Goal: Navigation & Orientation: Find specific page/section

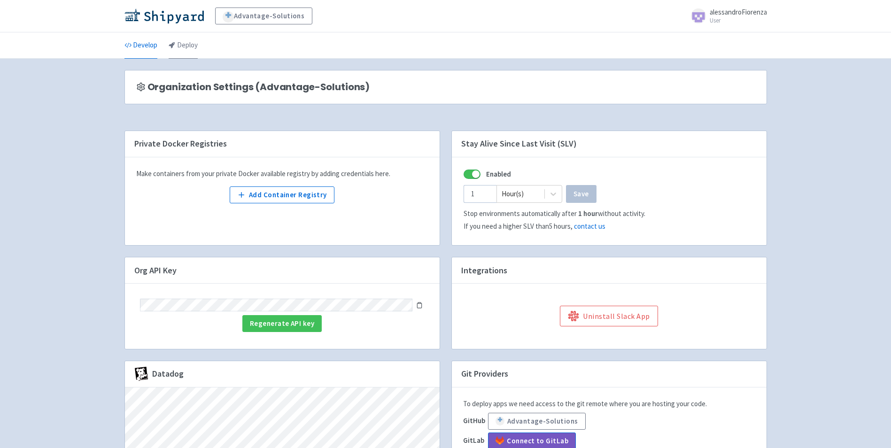
click at [183, 46] on link "Deploy" at bounding box center [183, 45] width 29 height 26
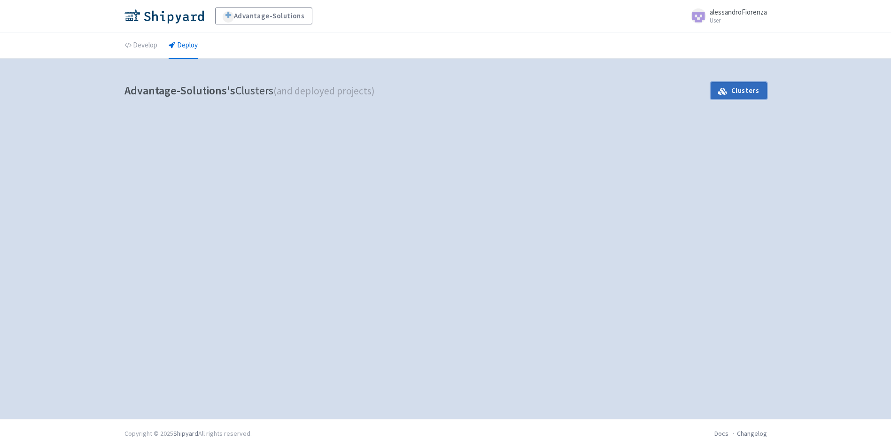
click at [746, 94] on link "Clusters" at bounding box center [739, 90] width 56 height 17
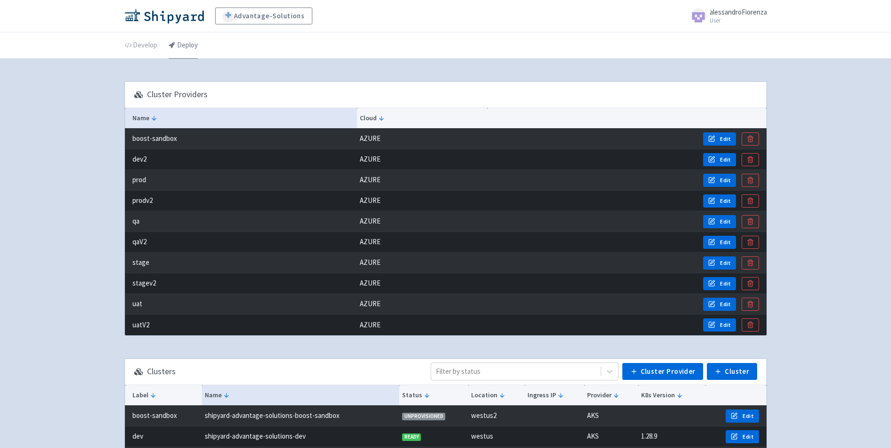
click at [181, 46] on link "Deploy" at bounding box center [183, 45] width 29 height 26
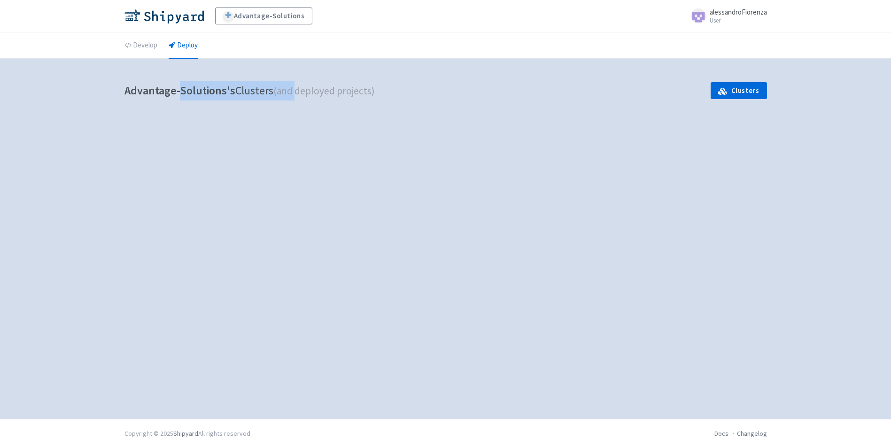
drag, startPoint x: 178, startPoint y: 89, endPoint x: 305, endPoint y: 103, distance: 127.1
click at [299, 100] on h1 "Advantage-Solutions's Clusters (and deployed projects)" at bounding box center [249, 90] width 250 height 19
drag, startPoint x: 305, startPoint y: 103, endPoint x: 235, endPoint y: 151, distance: 85.1
click at [274, 158] on div "Advantage-Solutions's Clusters (and deployed projects) Clusters Deploy? Select …" at bounding box center [446, 239] width 658 height 338
drag, startPoint x: 157, startPoint y: 127, endPoint x: 286, endPoint y: 233, distance: 166.5
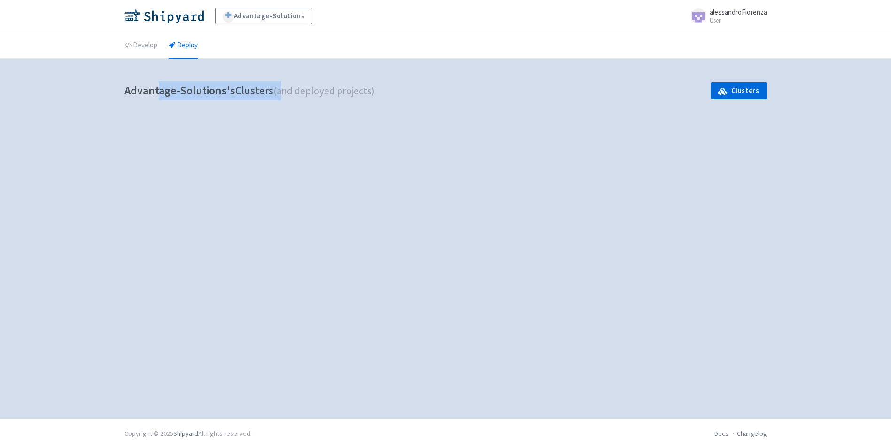
click at [286, 233] on div "Advantage-Solutions's Clusters (and deployed projects) Clusters Deploy? Select …" at bounding box center [446, 239] width 658 height 338
drag, startPoint x: 286, startPoint y: 233, endPoint x: 293, endPoint y: 234, distance: 7.5
click at [292, 233] on div "Advantage-Solutions's Clusters (and deployed projects) Clusters Deploy? Select …" at bounding box center [446, 239] width 658 height 338
click at [738, 93] on link "Clusters" at bounding box center [739, 90] width 56 height 17
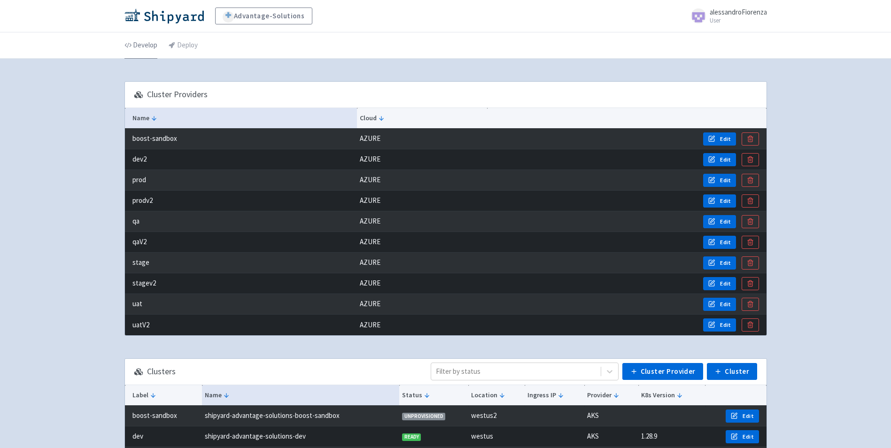
click at [136, 44] on link "Develop" at bounding box center [140, 45] width 33 height 26
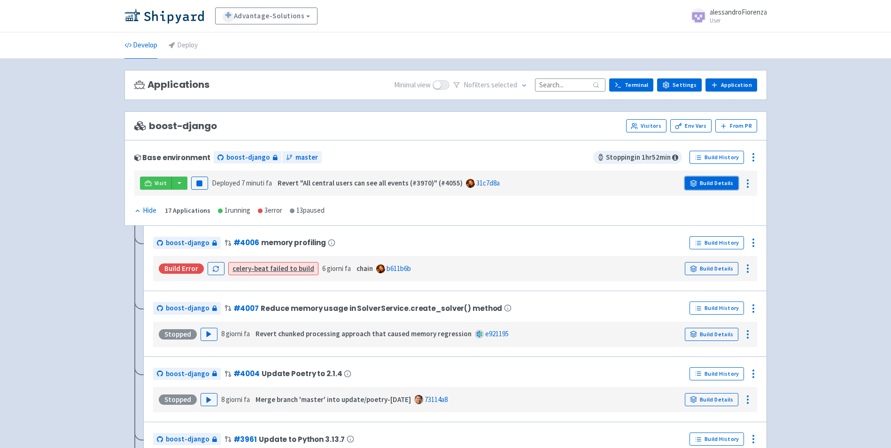
click at [724, 187] on link "Build Details" at bounding box center [712, 183] width 54 height 13
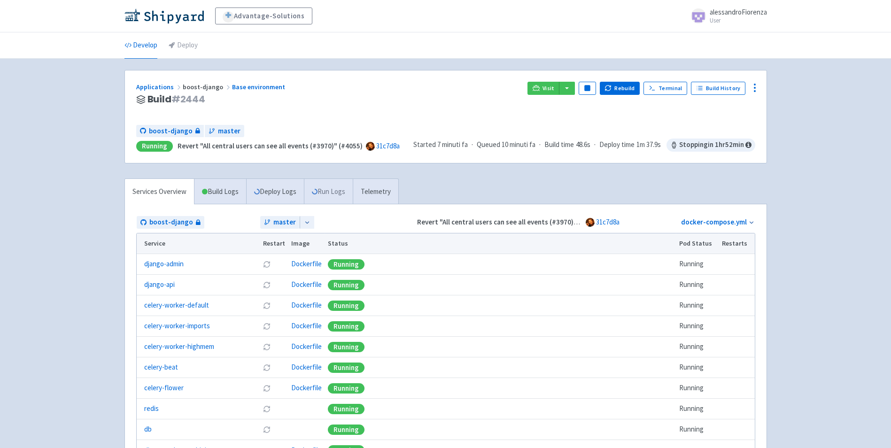
click at [337, 195] on link "Run Logs" at bounding box center [328, 192] width 49 height 26
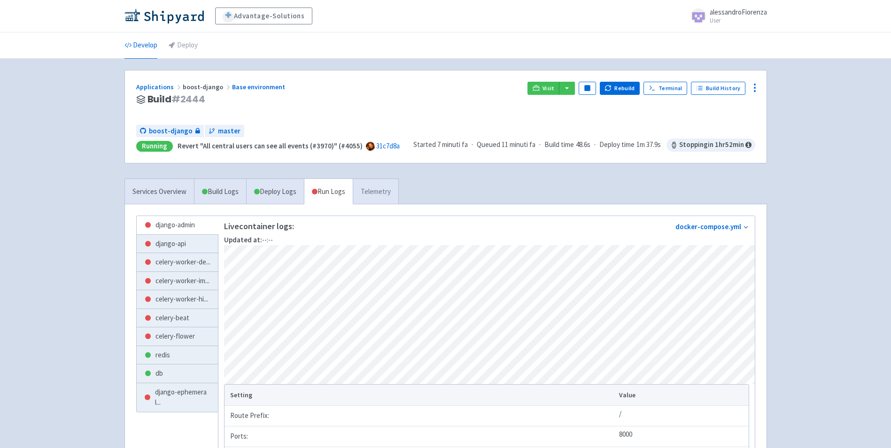
click at [373, 194] on link "Telemetry" at bounding box center [376, 192] width 46 height 26
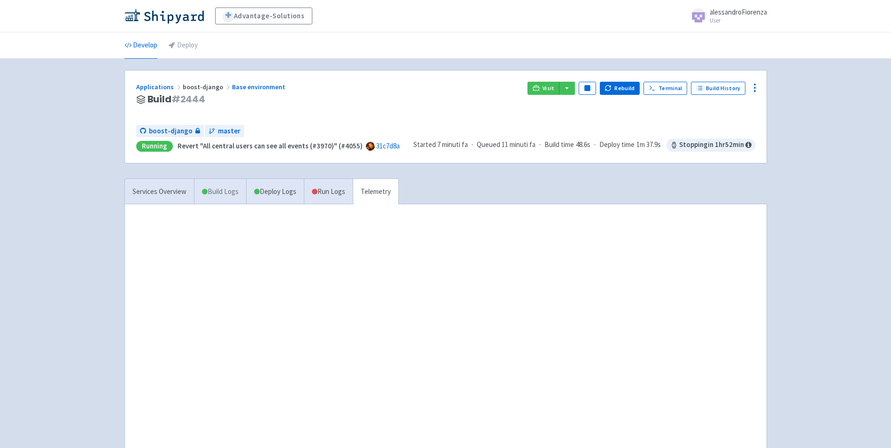
click at [236, 194] on link "Build Logs" at bounding box center [220, 192] width 52 height 26
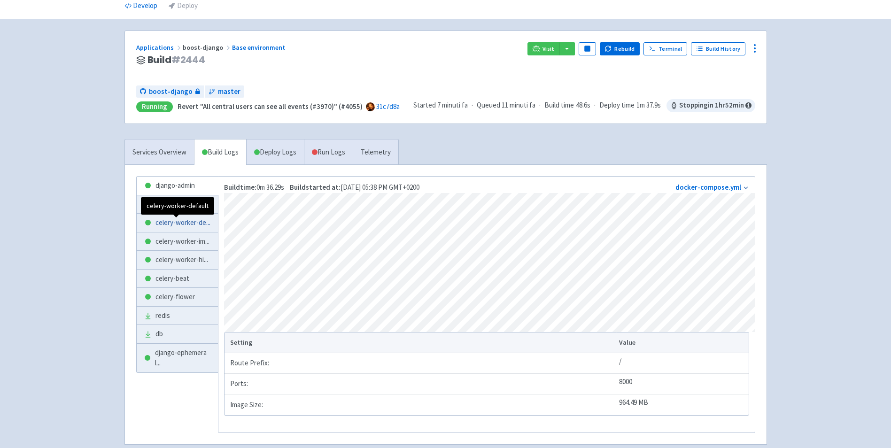
scroll to position [94, 0]
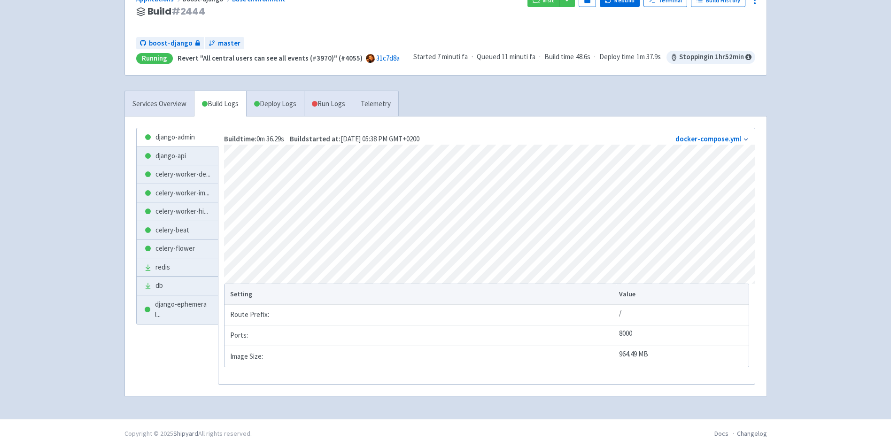
click at [284, 102] on link "Deploy Logs" at bounding box center [275, 104] width 58 height 26
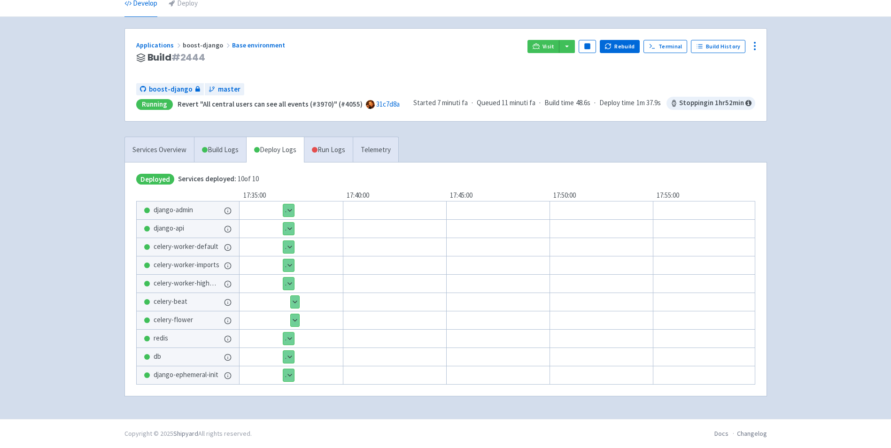
scroll to position [45, 0]
click at [575, 43] on button "button" at bounding box center [567, 46] width 16 height 13
click at [575, 41] on button "button" at bounding box center [567, 46] width 16 height 13
click at [178, 154] on link "Services Overview" at bounding box center [159, 150] width 69 height 26
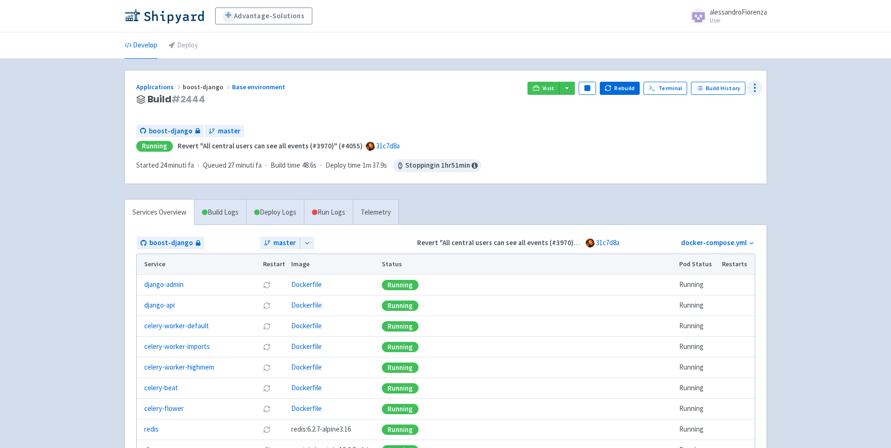
click at [755, 87] on circle at bounding box center [754, 87] width 1 height 1
click at [746, 106] on icon at bounding box center [747, 109] width 8 height 8
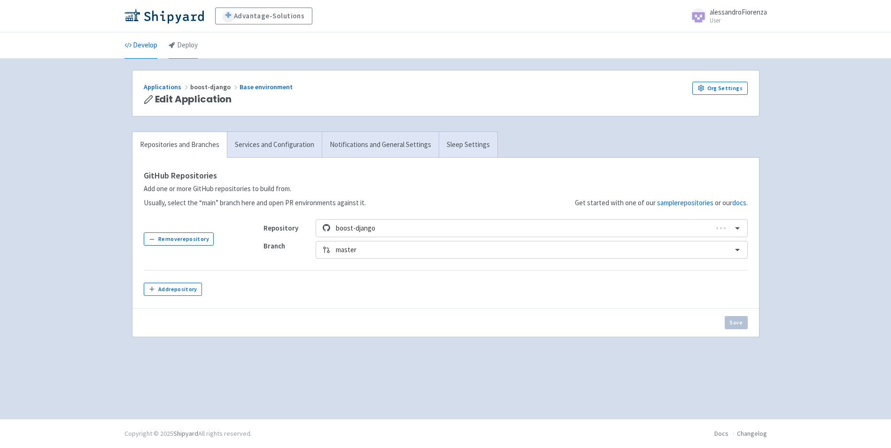
click at [193, 43] on link "Deploy" at bounding box center [183, 45] width 29 height 26
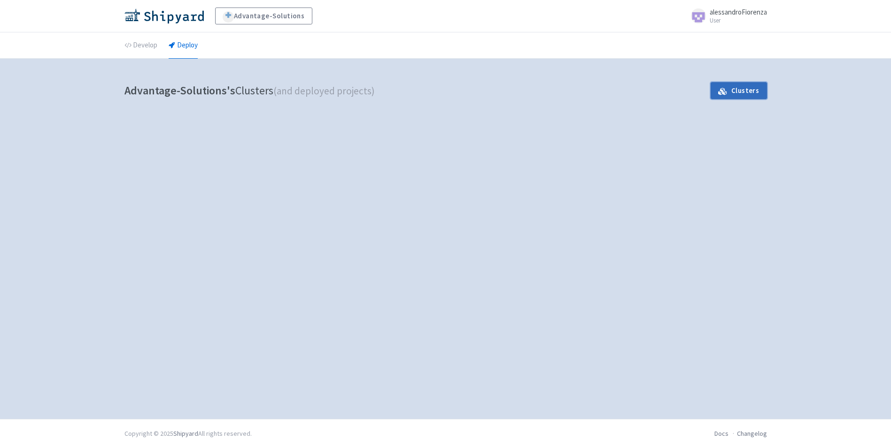
click at [729, 88] on link "Clusters" at bounding box center [739, 90] width 56 height 17
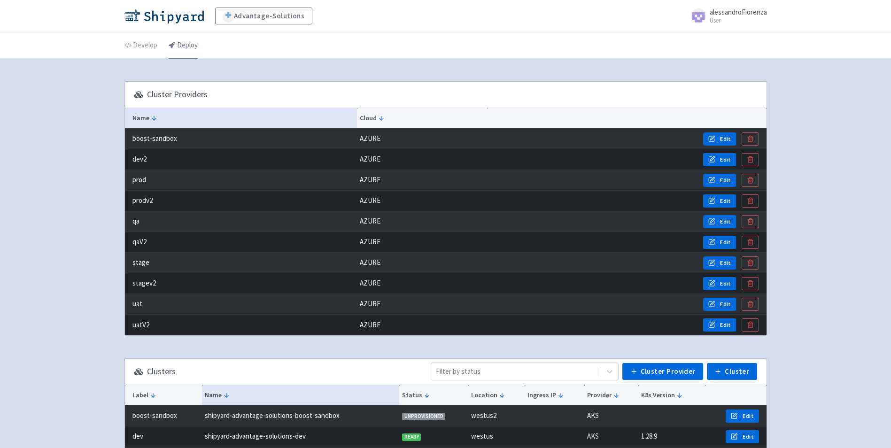
click at [171, 46] on icon at bounding box center [172, 45] width 7 height 7
